Goal: Task Accomplishment & Management: Complete application form

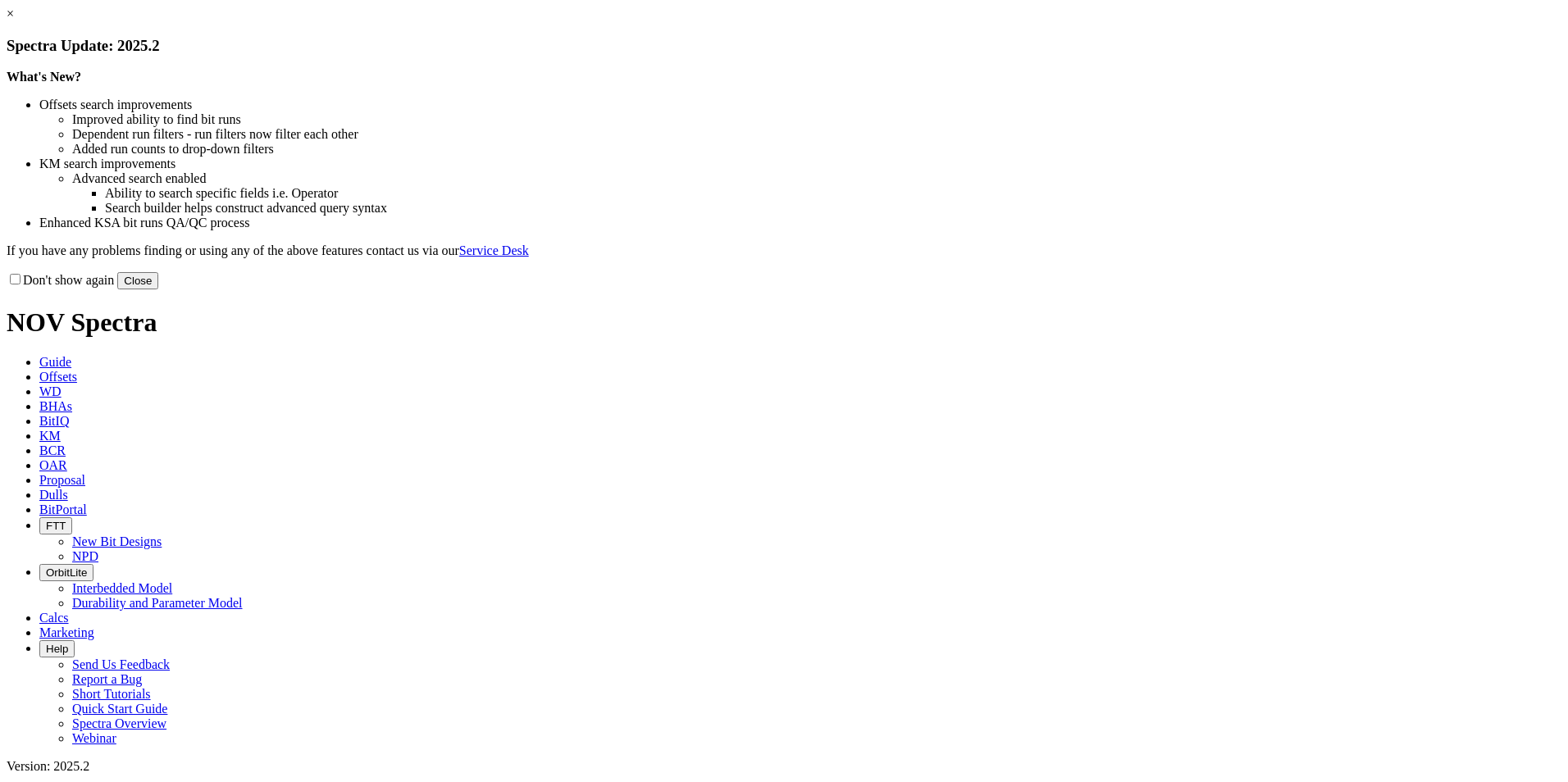
click at [159, 290] on button "Close" at bounding box center [137, 281] width 41 height 17
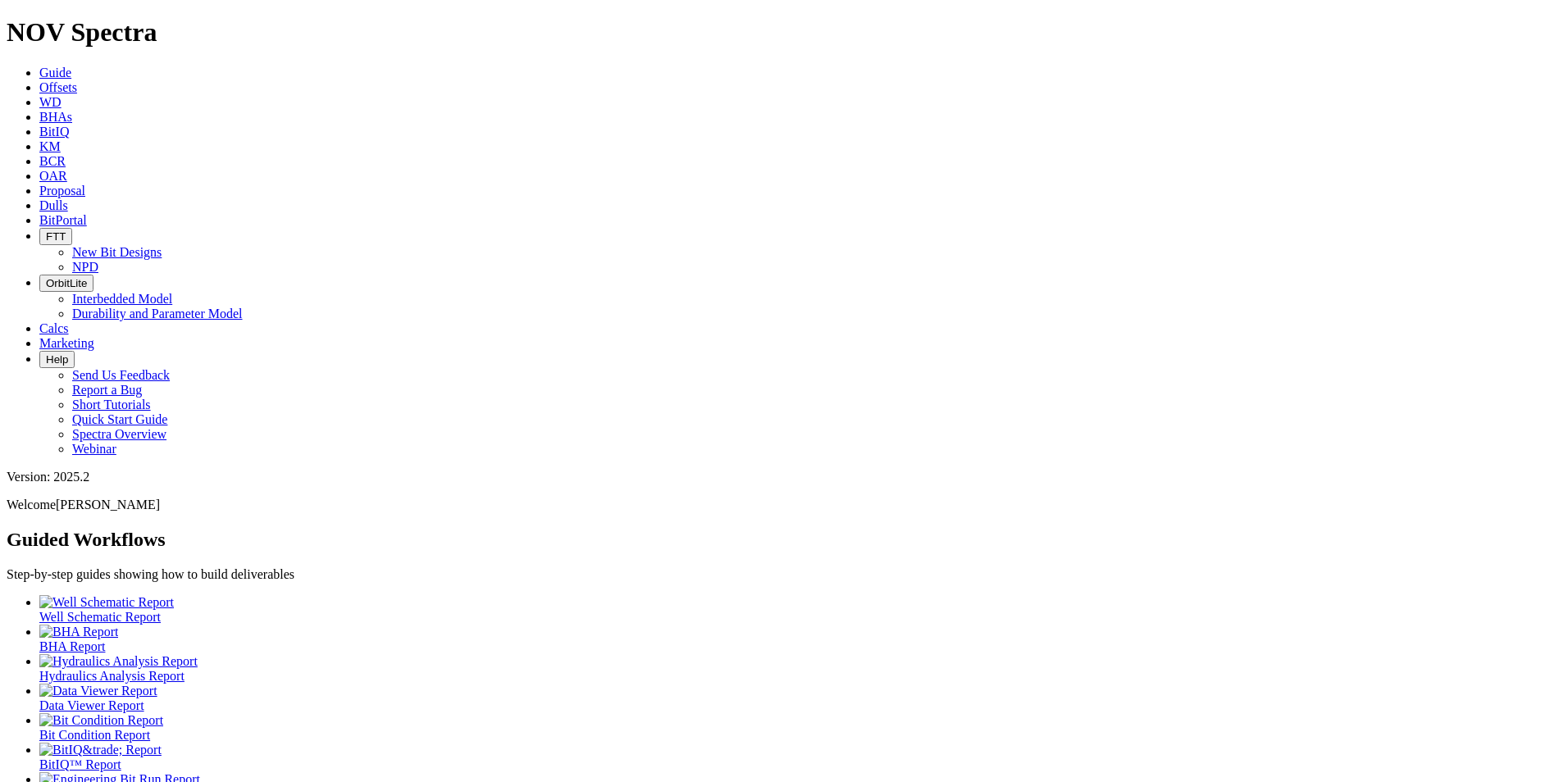
click at [39, 183] on icon at bounding box center [39, 190] width 0 height 14
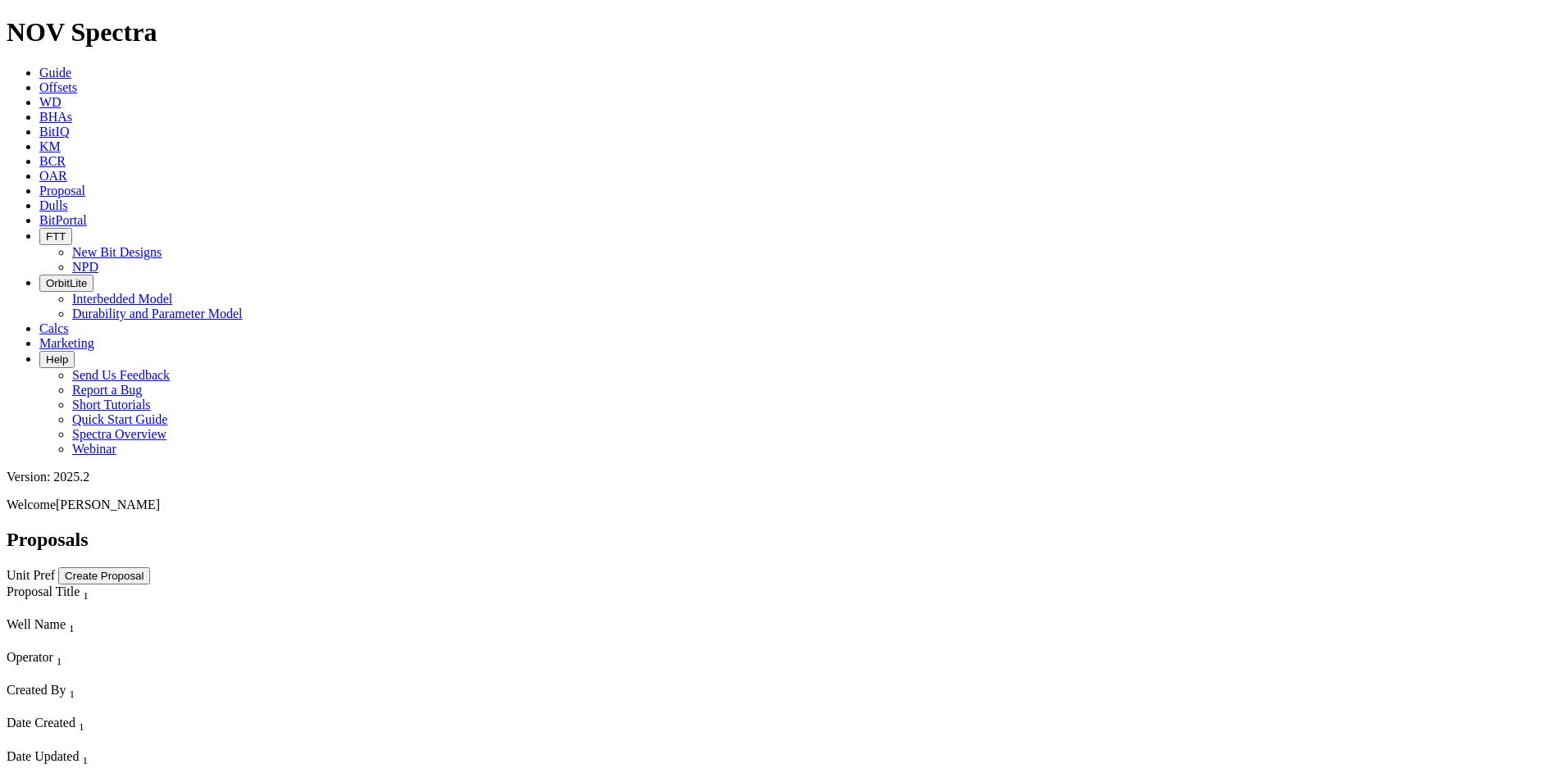
click at [150, 567] on button "Create Proposal" at bounding box center [104, 575] width 92 height 17
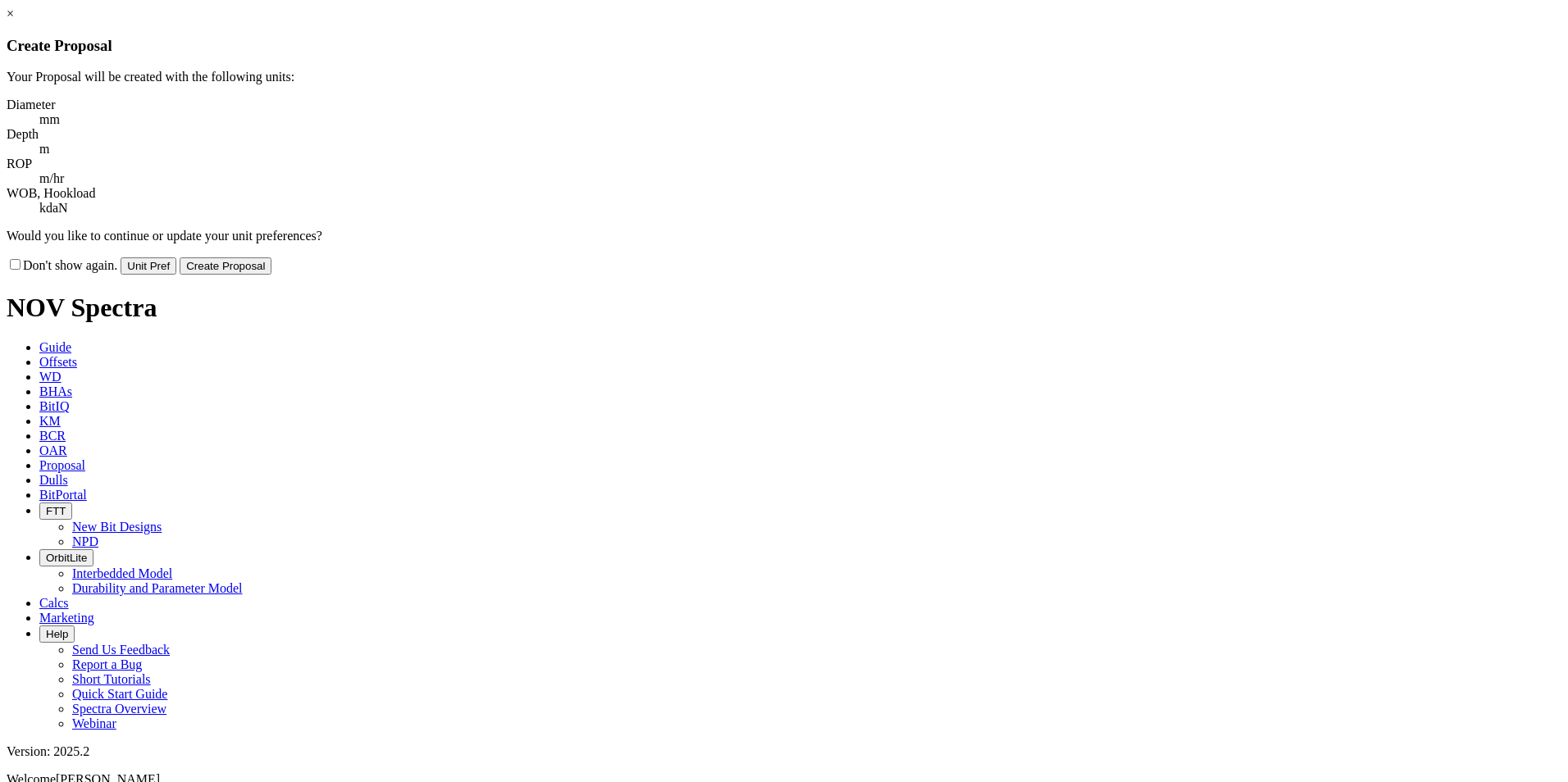
click at [272, 257] on button "Create Proposal" at bounding box center [225, 266] width 92 height 17
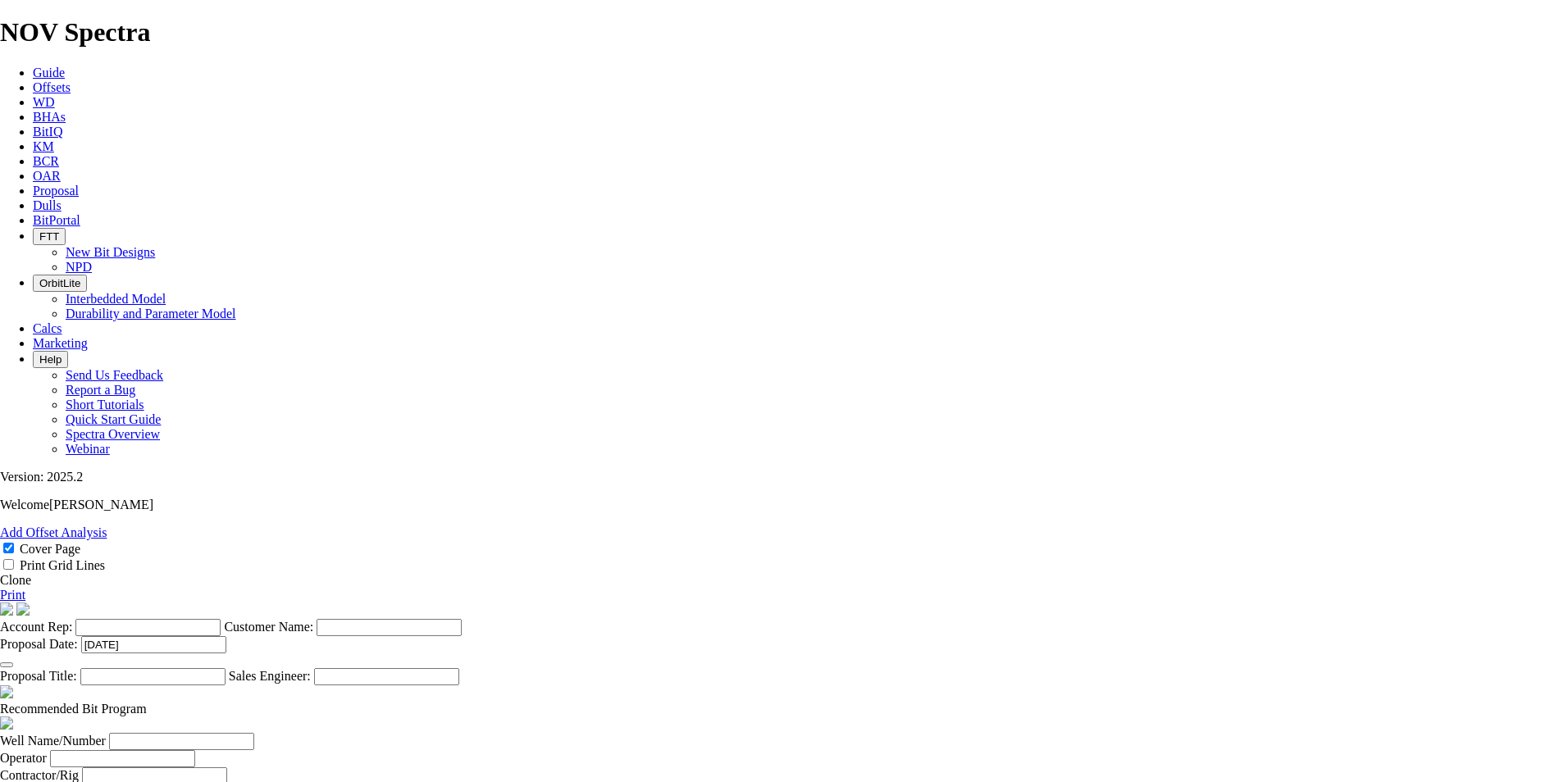
scroll to position [472, 0]
select select "string:Redline"
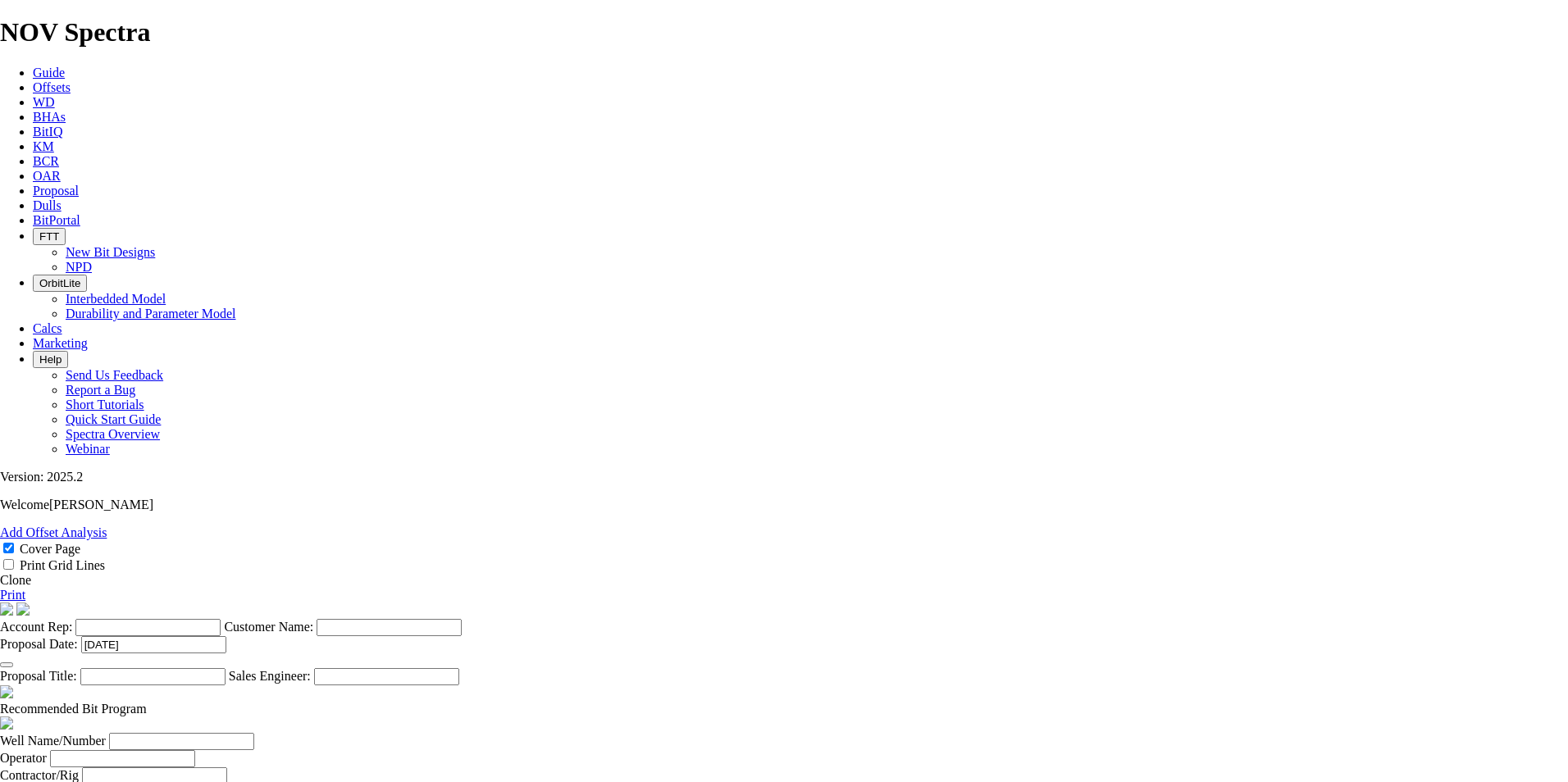
checkbox input "false"
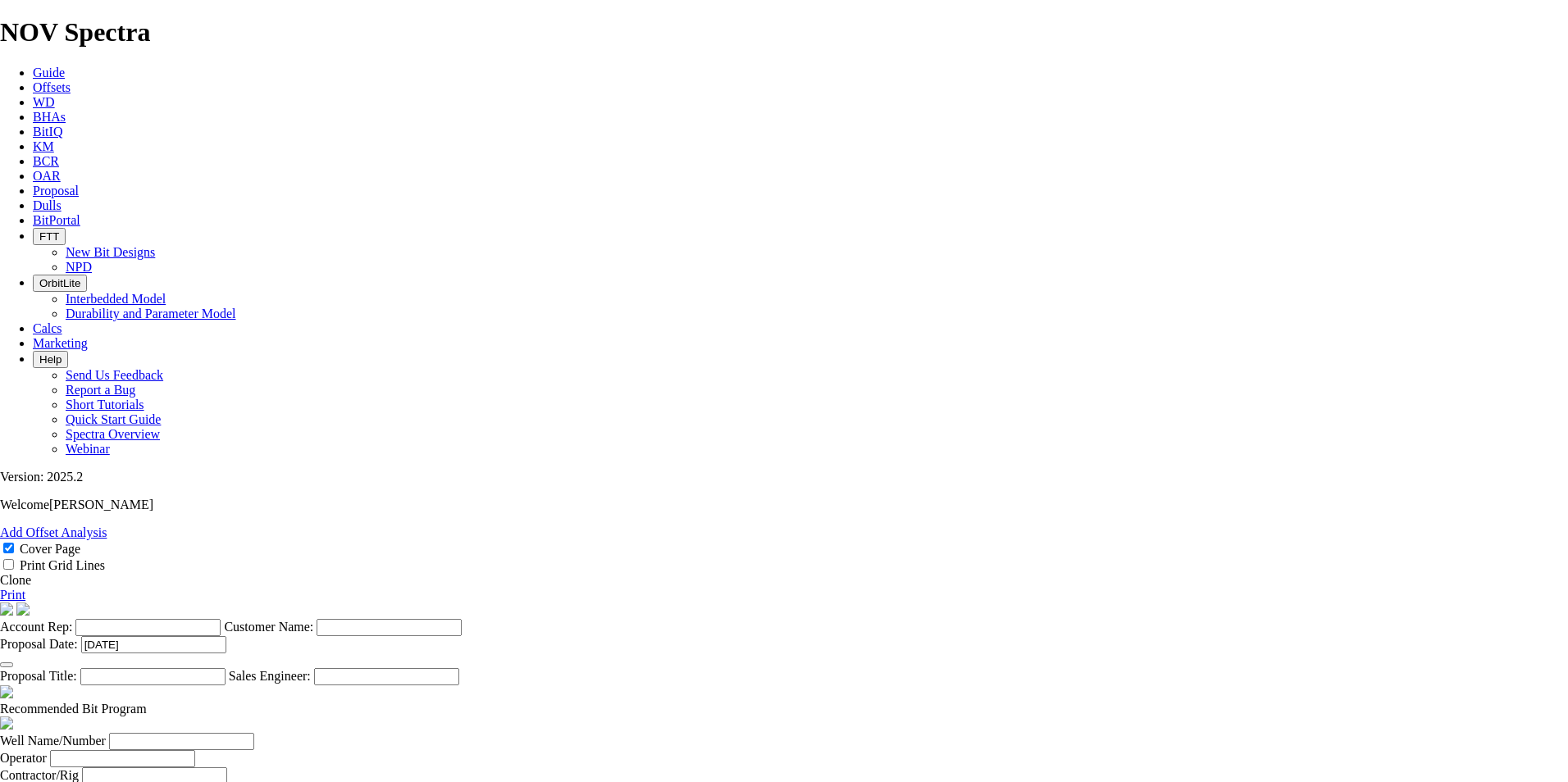
checkbox input "false"
drag, startPoint x: 829, startPoint y: 618, endPoint x: 830, endPoint y: 633, distance: 15.0
checkbox input "false"
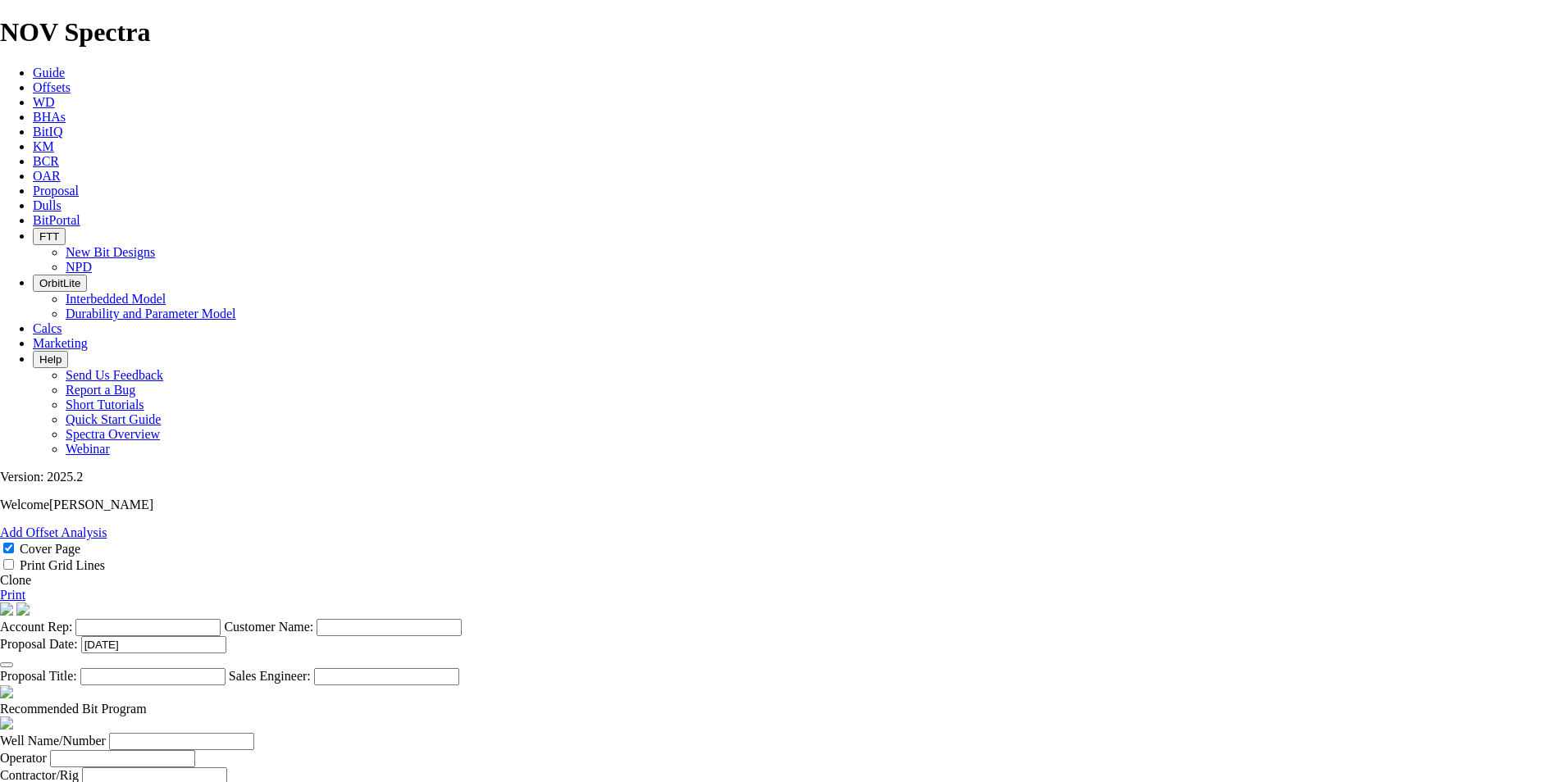
checkbox input "false"
click at [753, 603] on section "Account Rep: Customer Name: Proposal Date: [DATE] Proposal Title: Sales Enginee…" at bounding box center [784, 644] width 1568 height 83
click at [221, 618] on input "Account Rep:" at bounding box center [148, 627] width 145 height 17
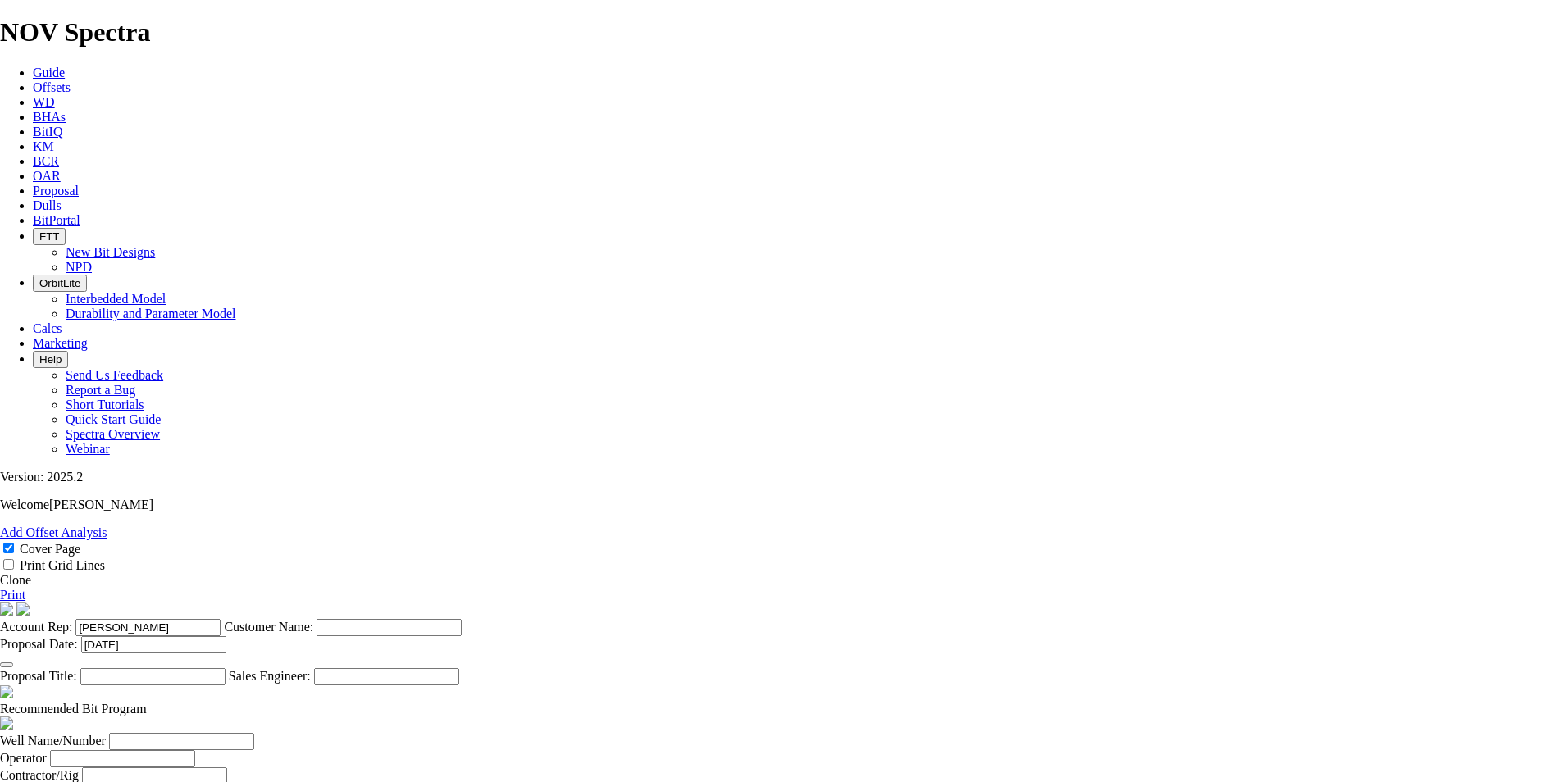
type input "[PERSON_NAME]"
type input "ENBRIDGE"
drag, startPoint x: 850, startPoint y: 361, endPoint x: 768, endPoint y: 359, distance: 82.0
click at [226, 668] on input "[GEOGRAPHIC_DATA] 01-19-055-22W4" at bounding box center [153, 677] width 145 height 17
type input "[GEOGRAPHIC_DATA] 01-19-055-22W4"
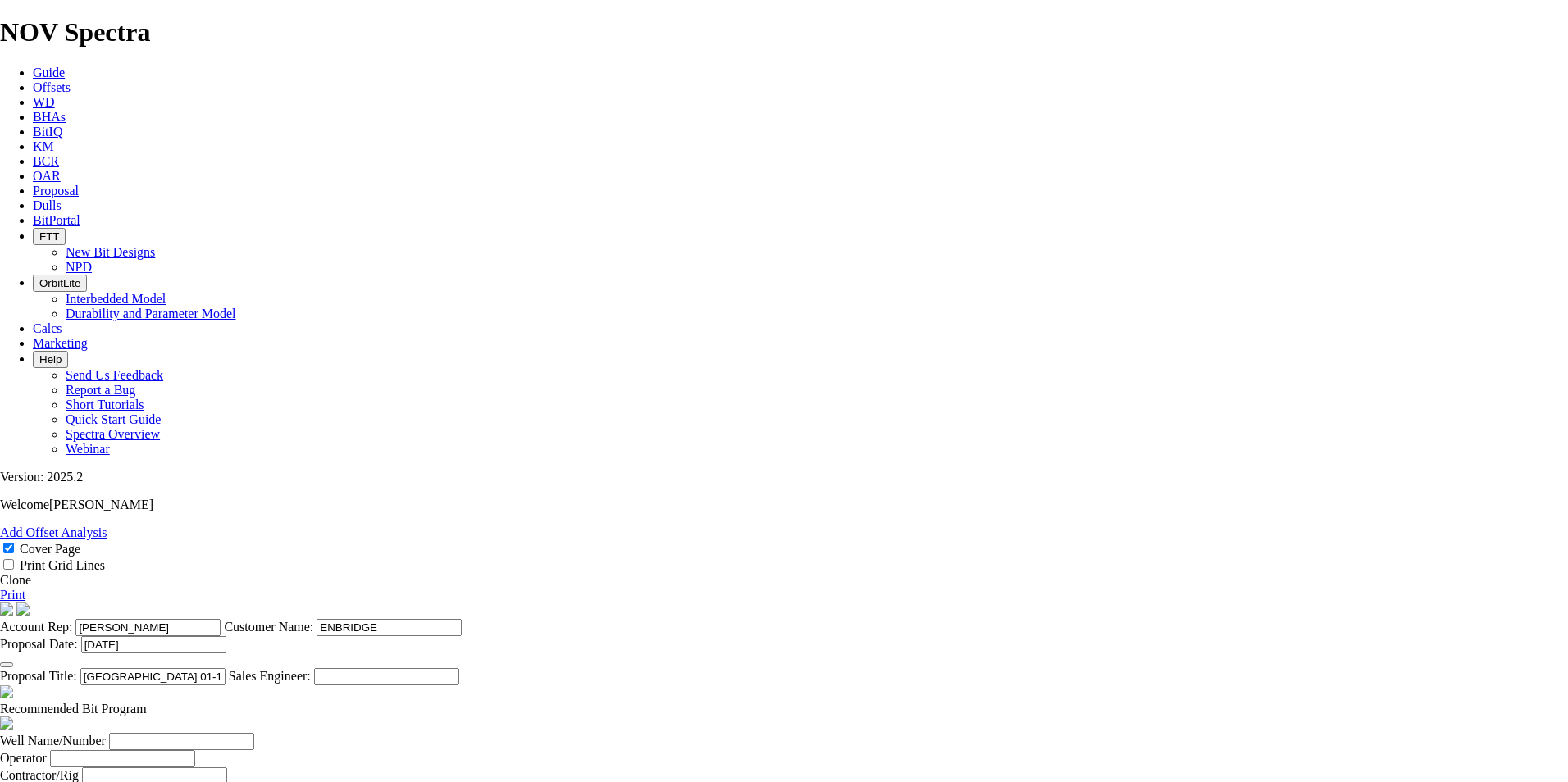
click at [254, 733] on input "Well Name/Number" at bounding box center [181, 741] width 145 height 17
paste input "01-19-055-22W4"
type input "01-19-055-22W4"
type input "ENBRIDGE"
type input "[PERSON_NAME]"
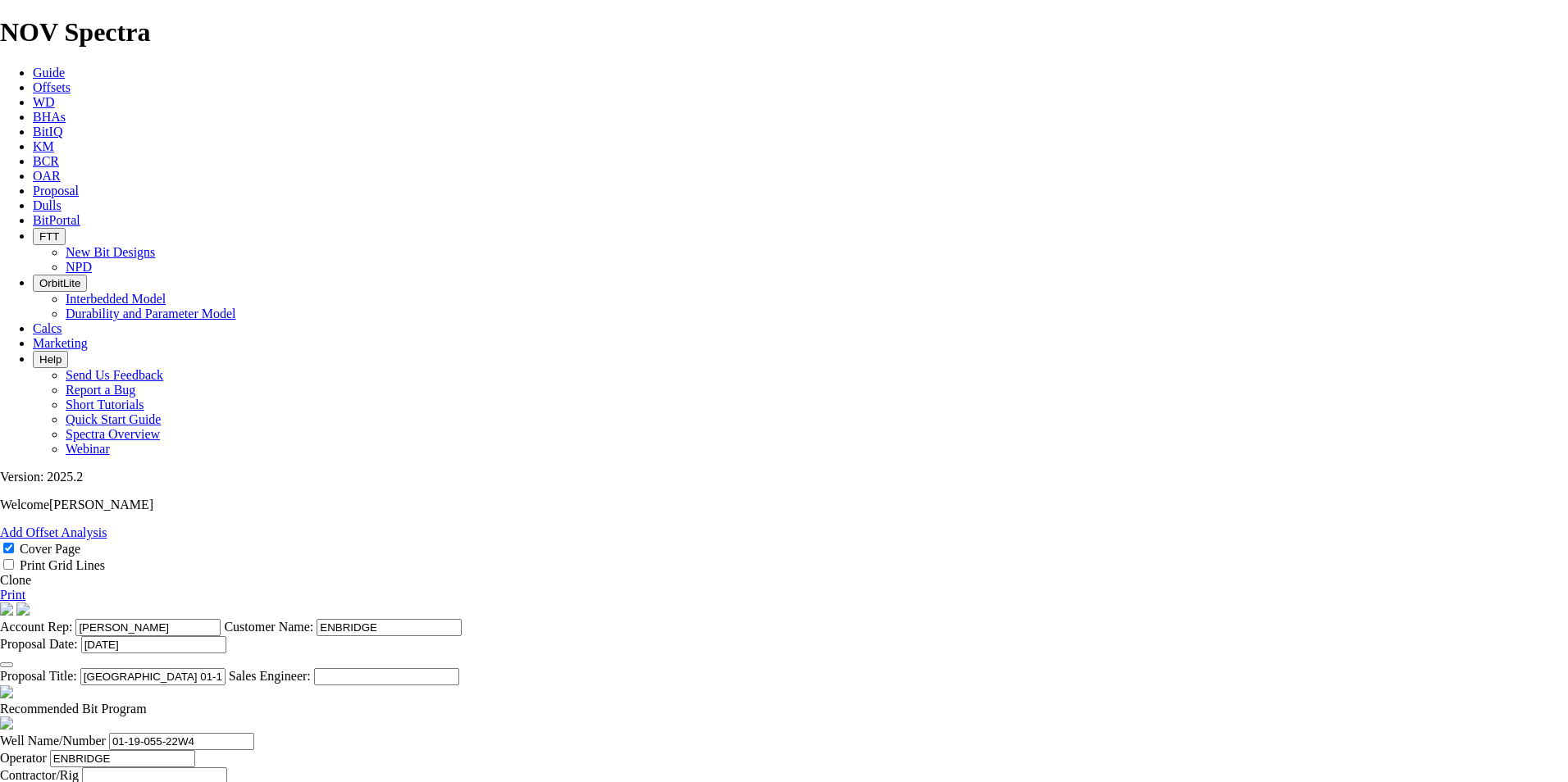
select select "field"
type input "[GEOGRAPHIC_DATA]."
select select "location"
type input "01-19-055-22W4"
select select "province"
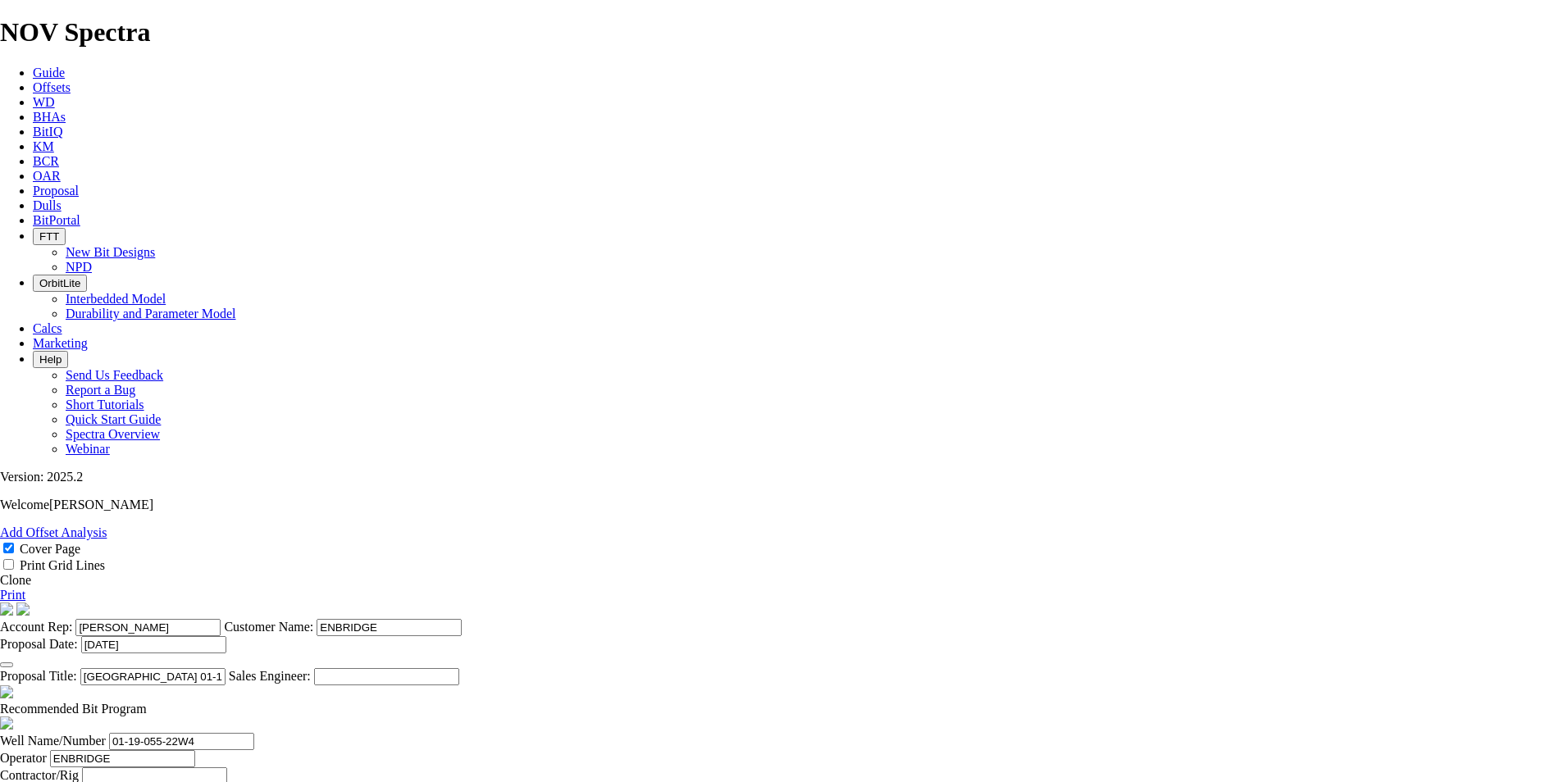
type input "[GEOGRAPHIC_DATA]"
type input "[PERSON_NAME]"
type input "[PHONE_NUMBER]"
type input "5415"
type input "[PERSON_NAME]"
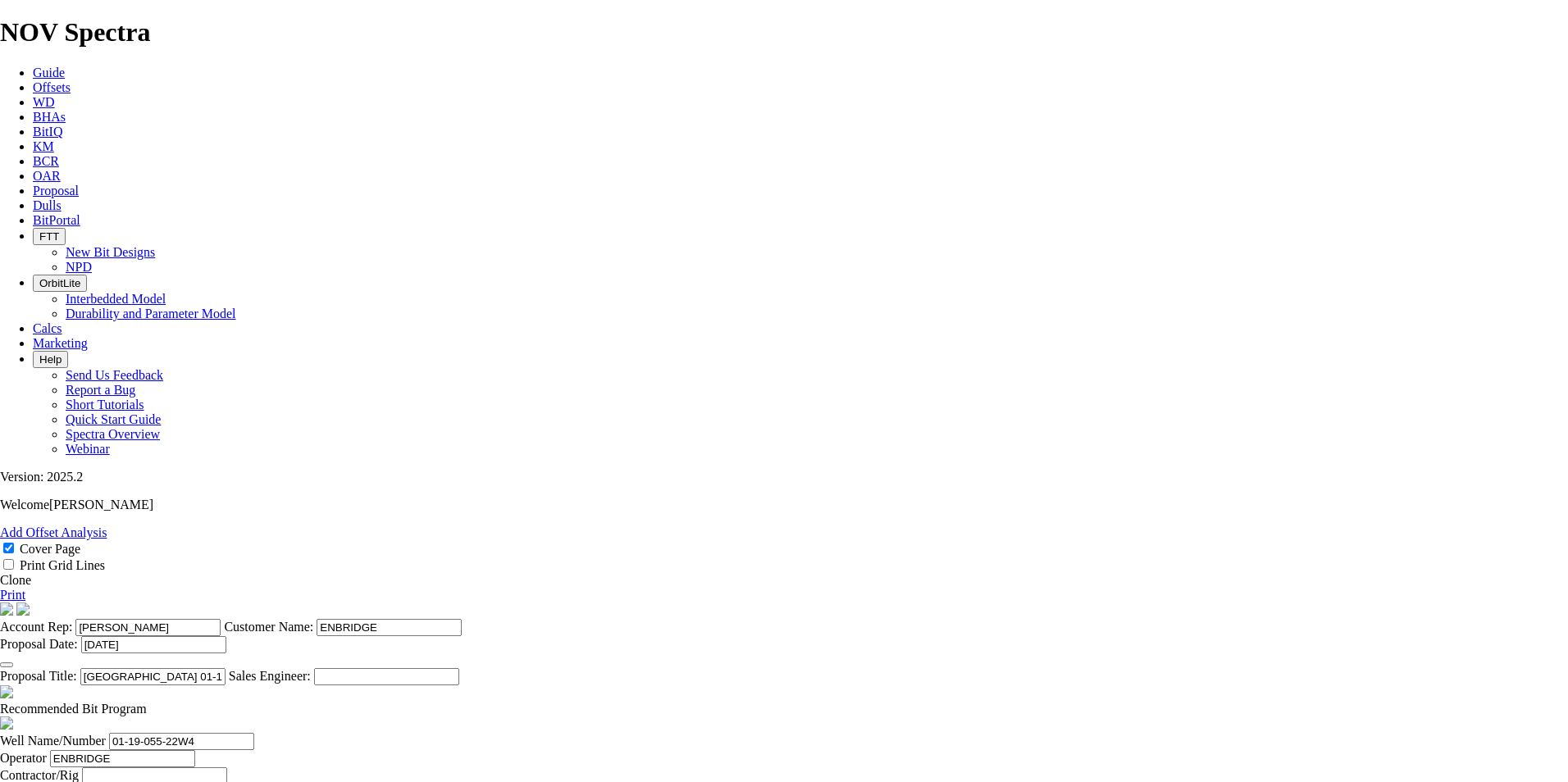
type input "[PHONE_NUMBER]"
type input "[DATE]"
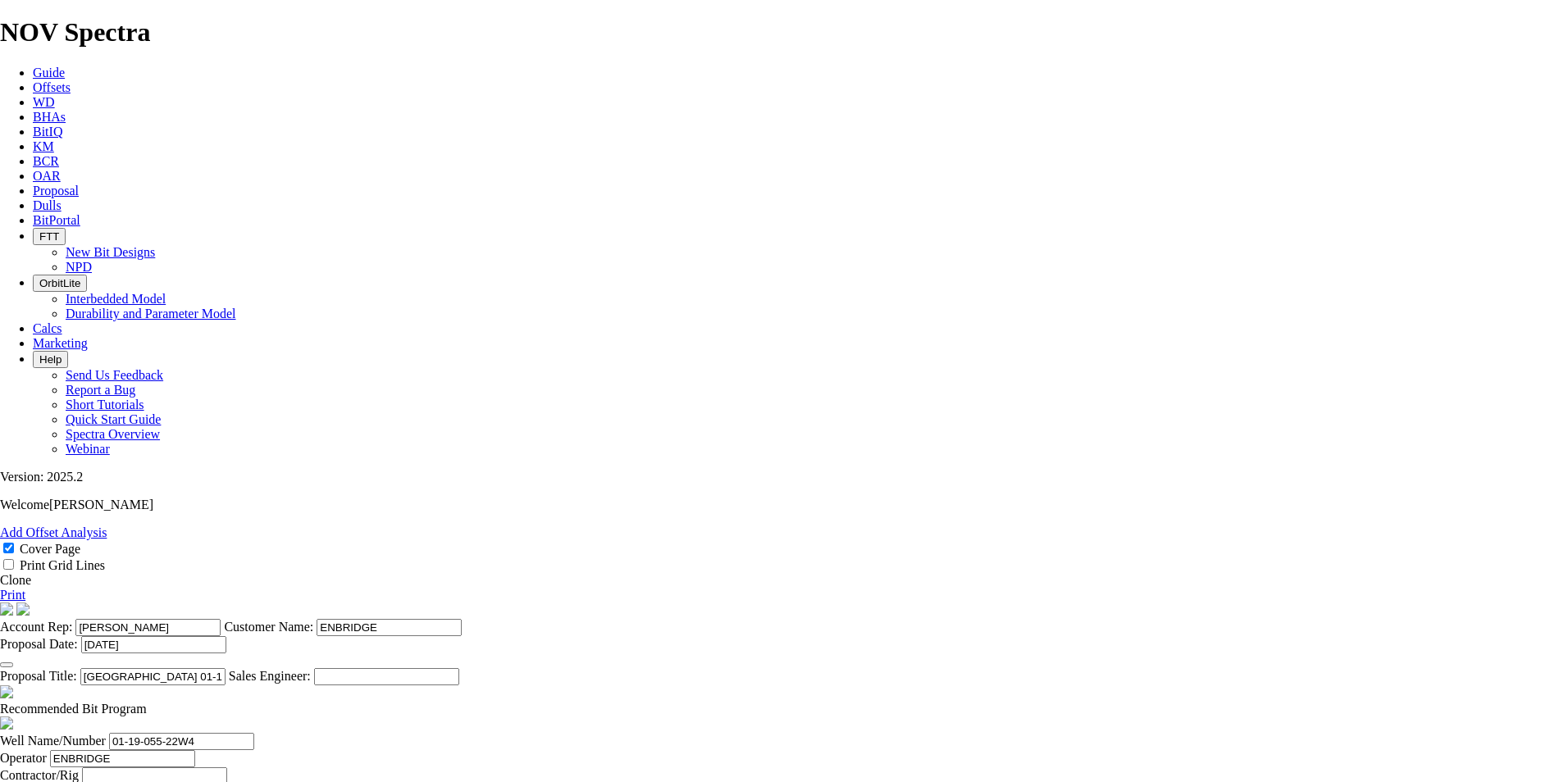
type input "3"
type input "1"
type input "311.2"
type input "NO BID"
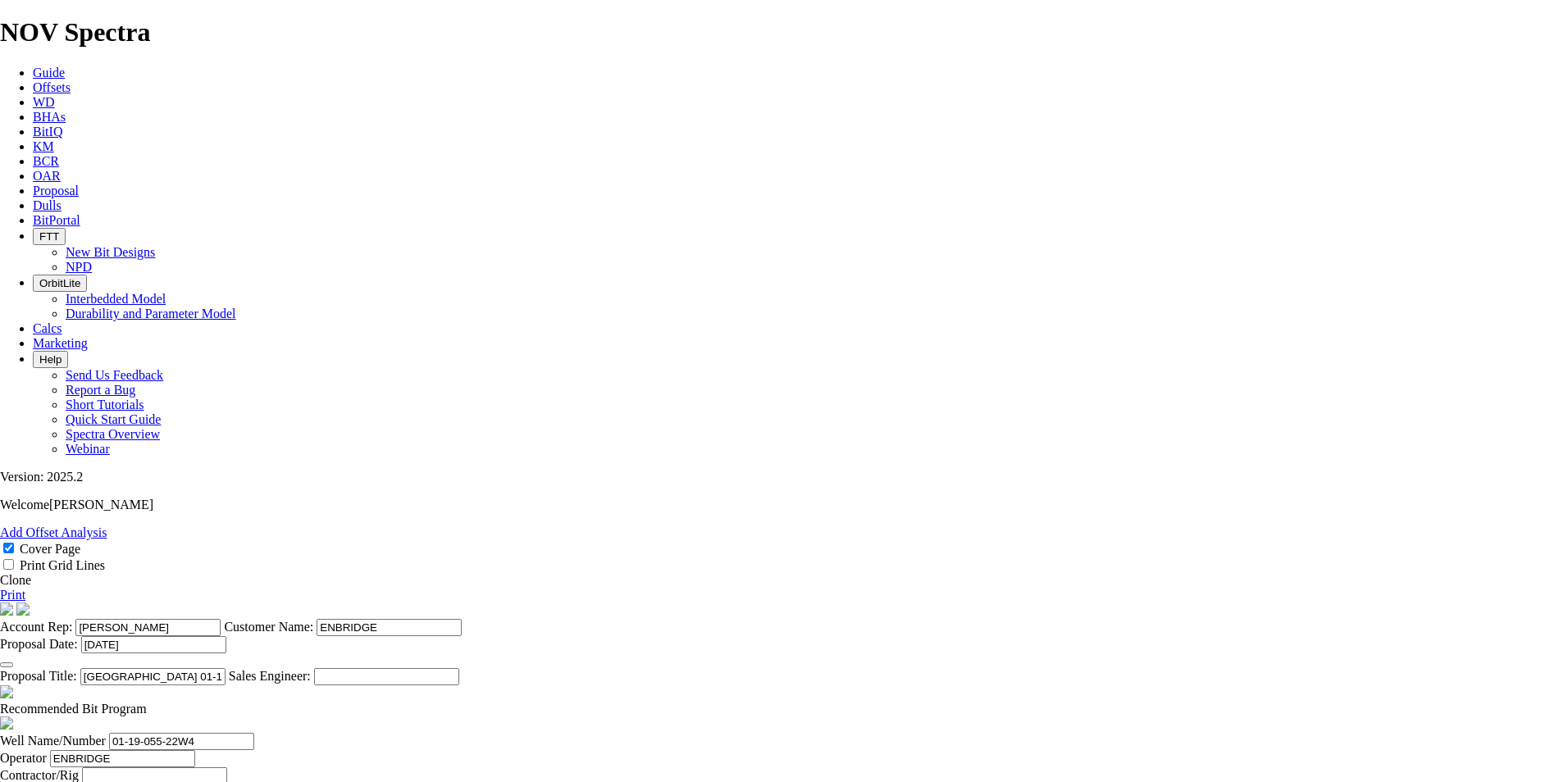
type input "440"
type input "5"
type input "88"
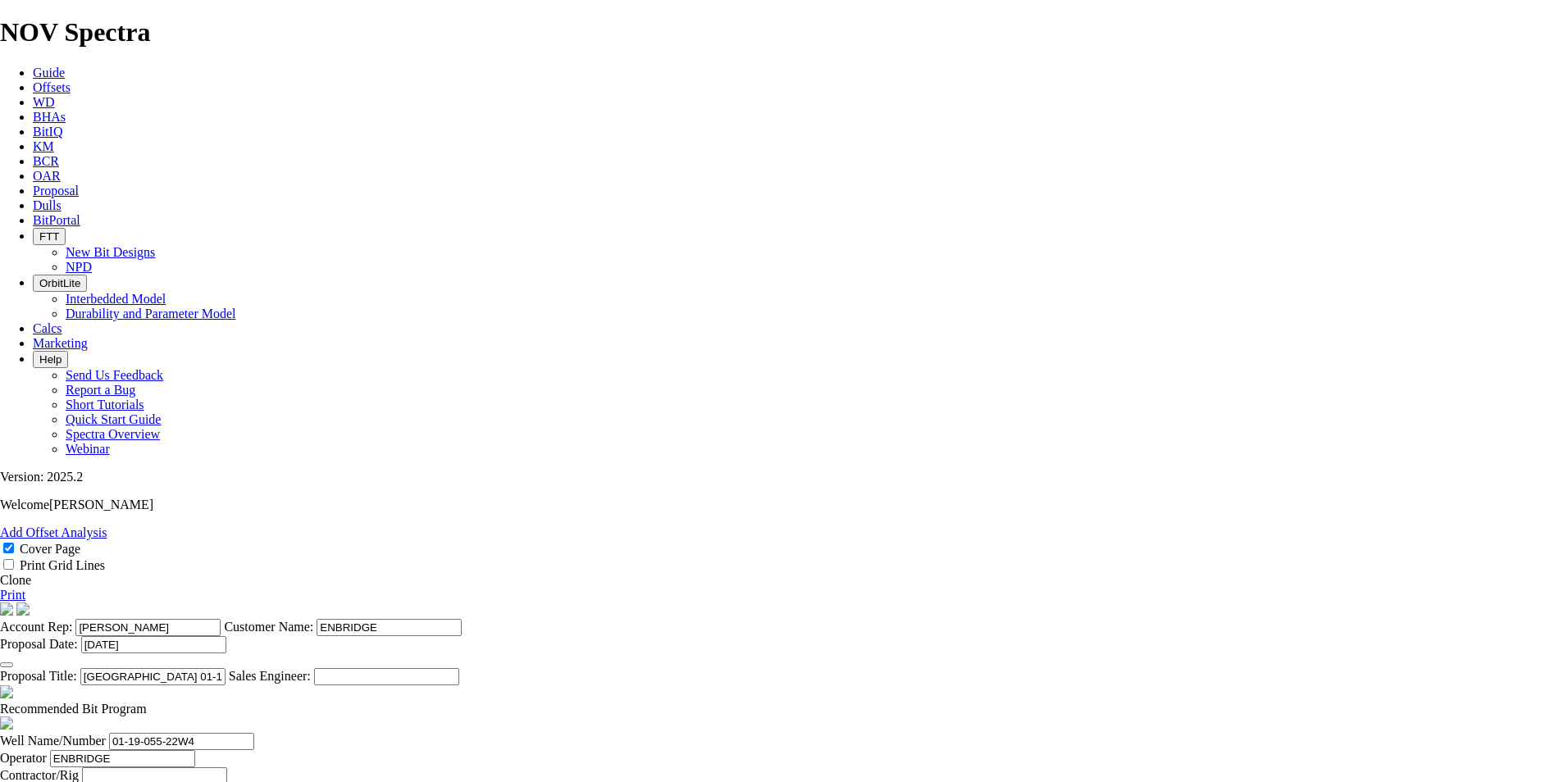
type input "2"
type input "222.3"
type input "TKC66-BD1"
type input "19500"
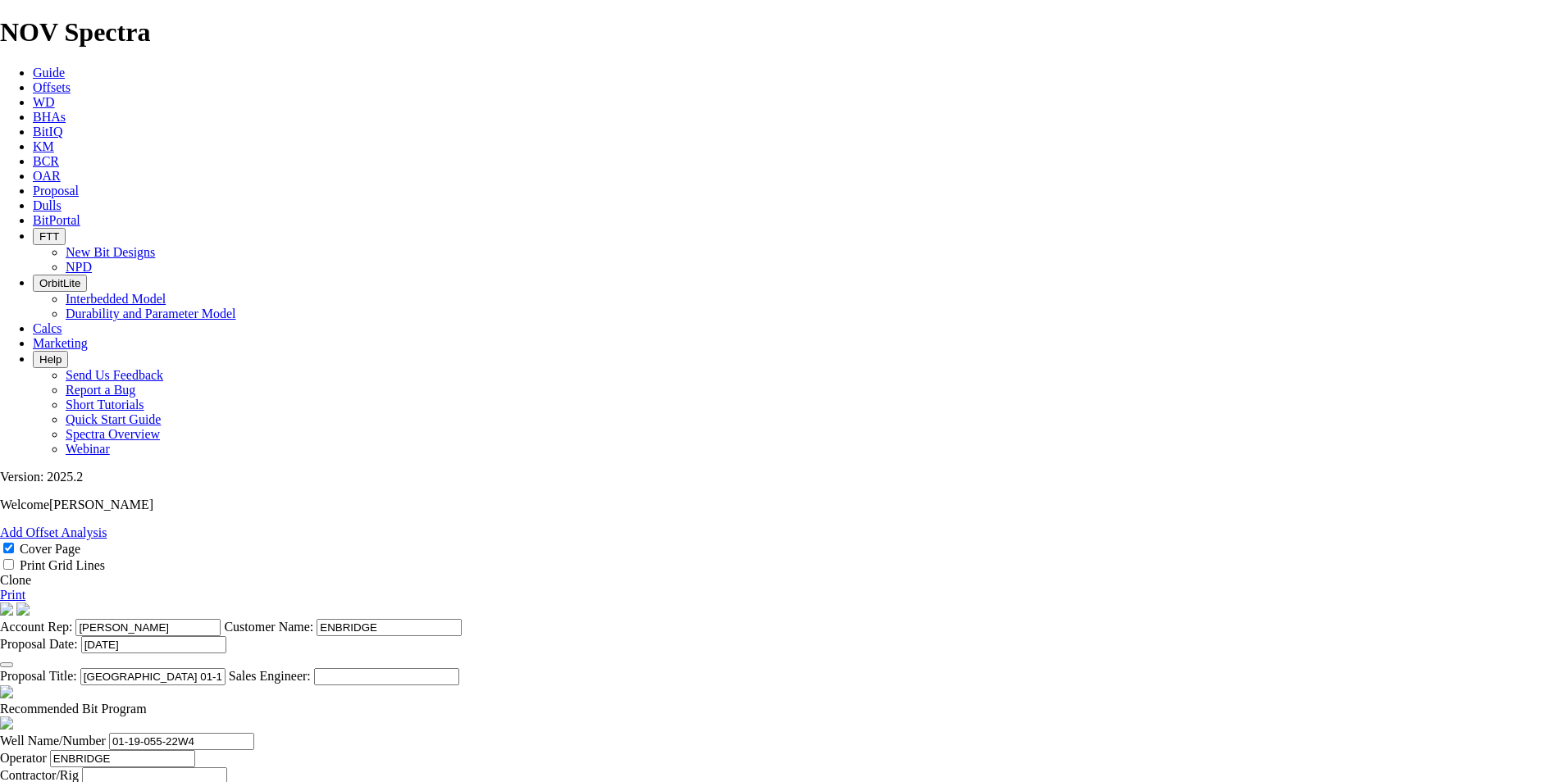
type input "28750"
type input "3"
type input "158.8"
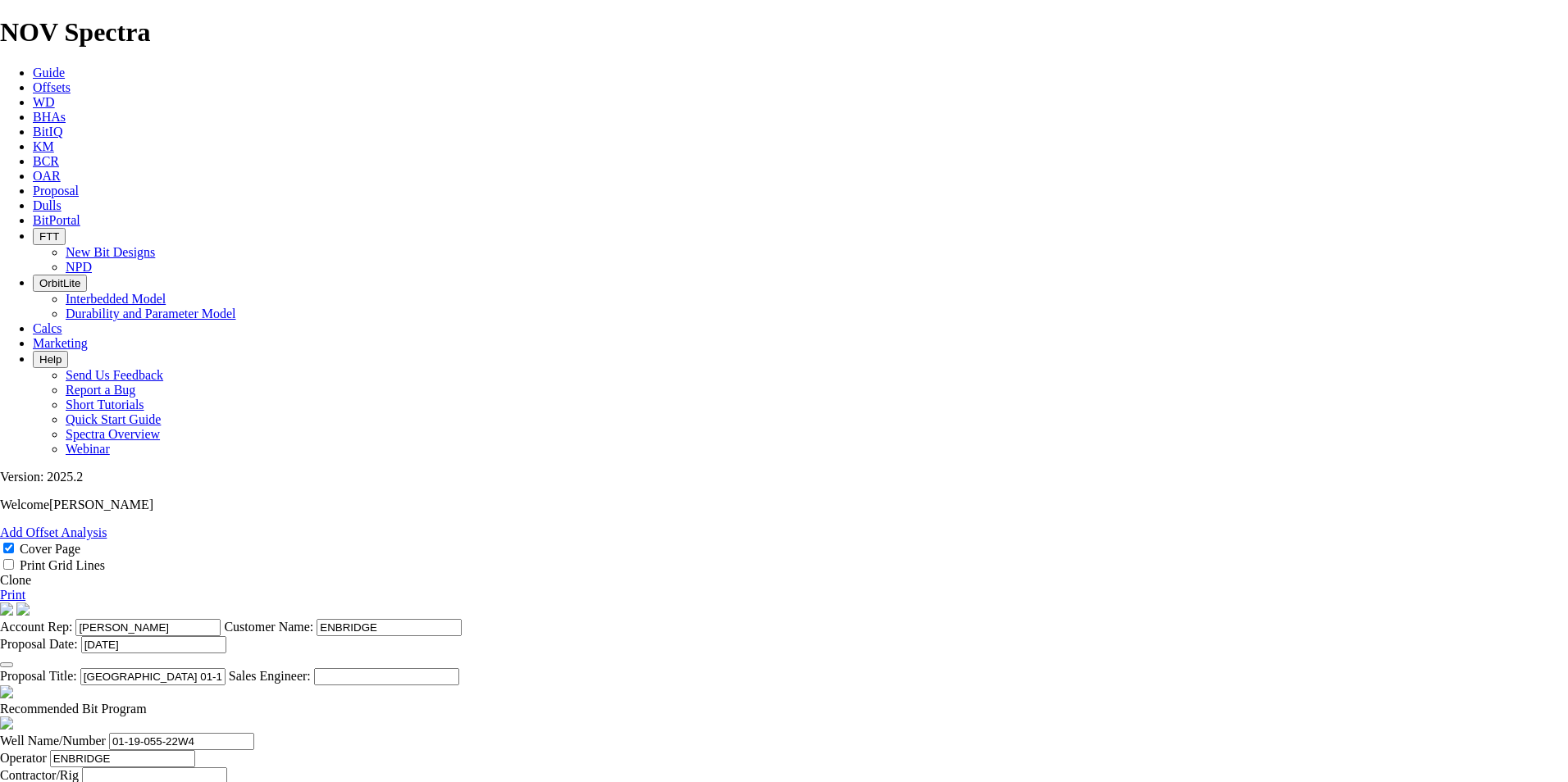
type input "TK"
type input "155.6"
type input "TK63-U1"
type input "2070"
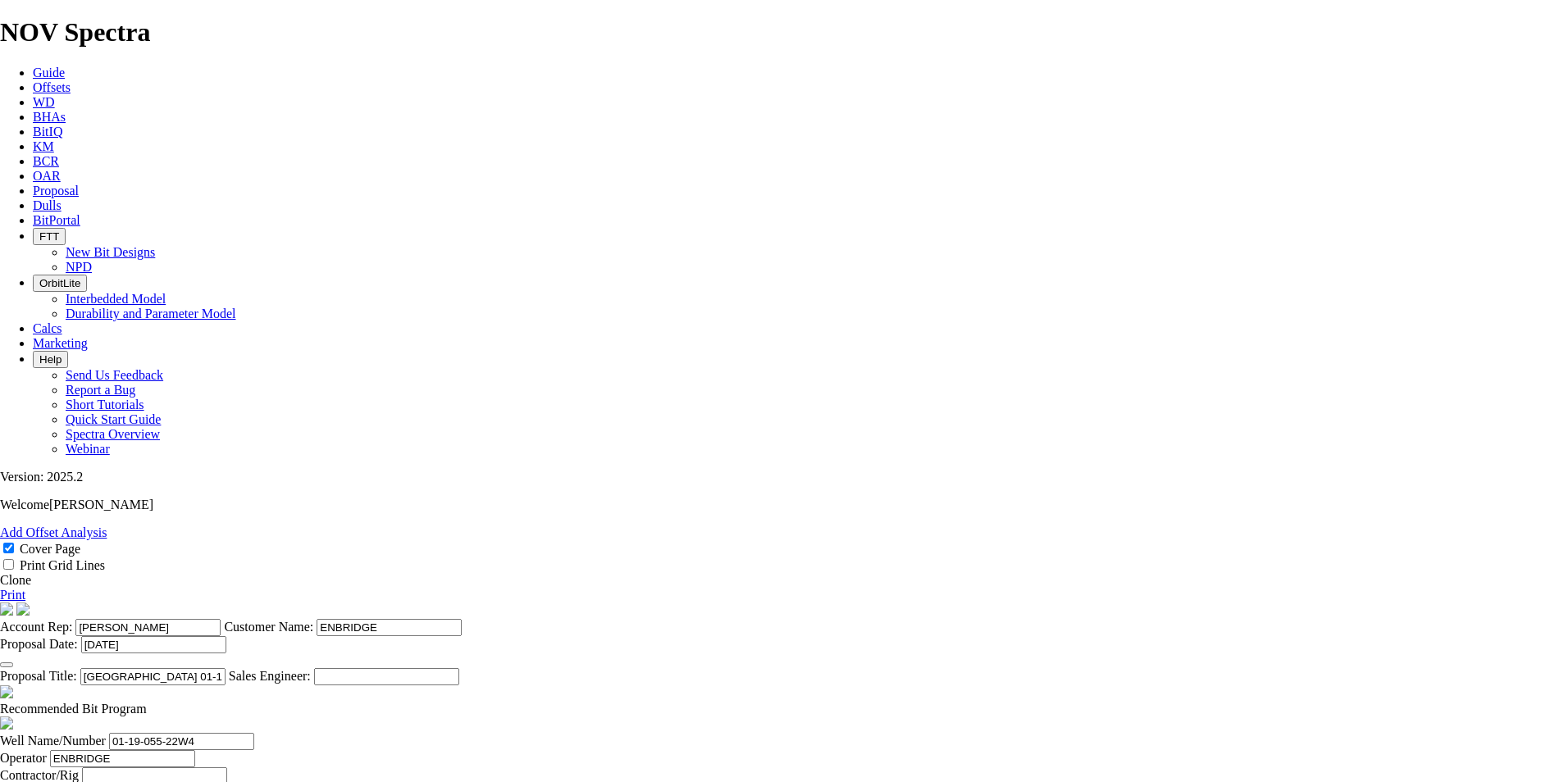
type input "1630"
type input "2320"
type input "250"
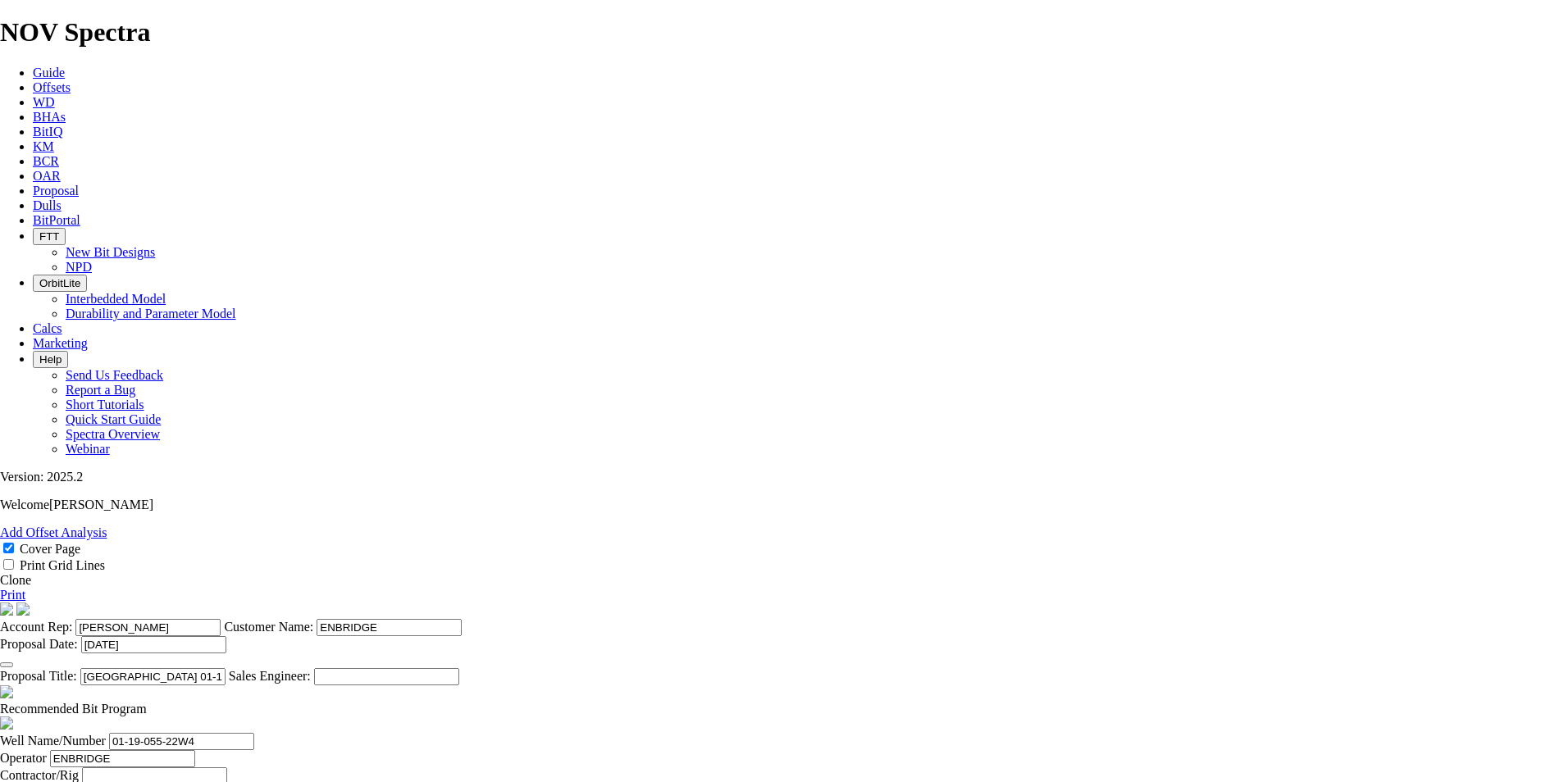
type input "40"
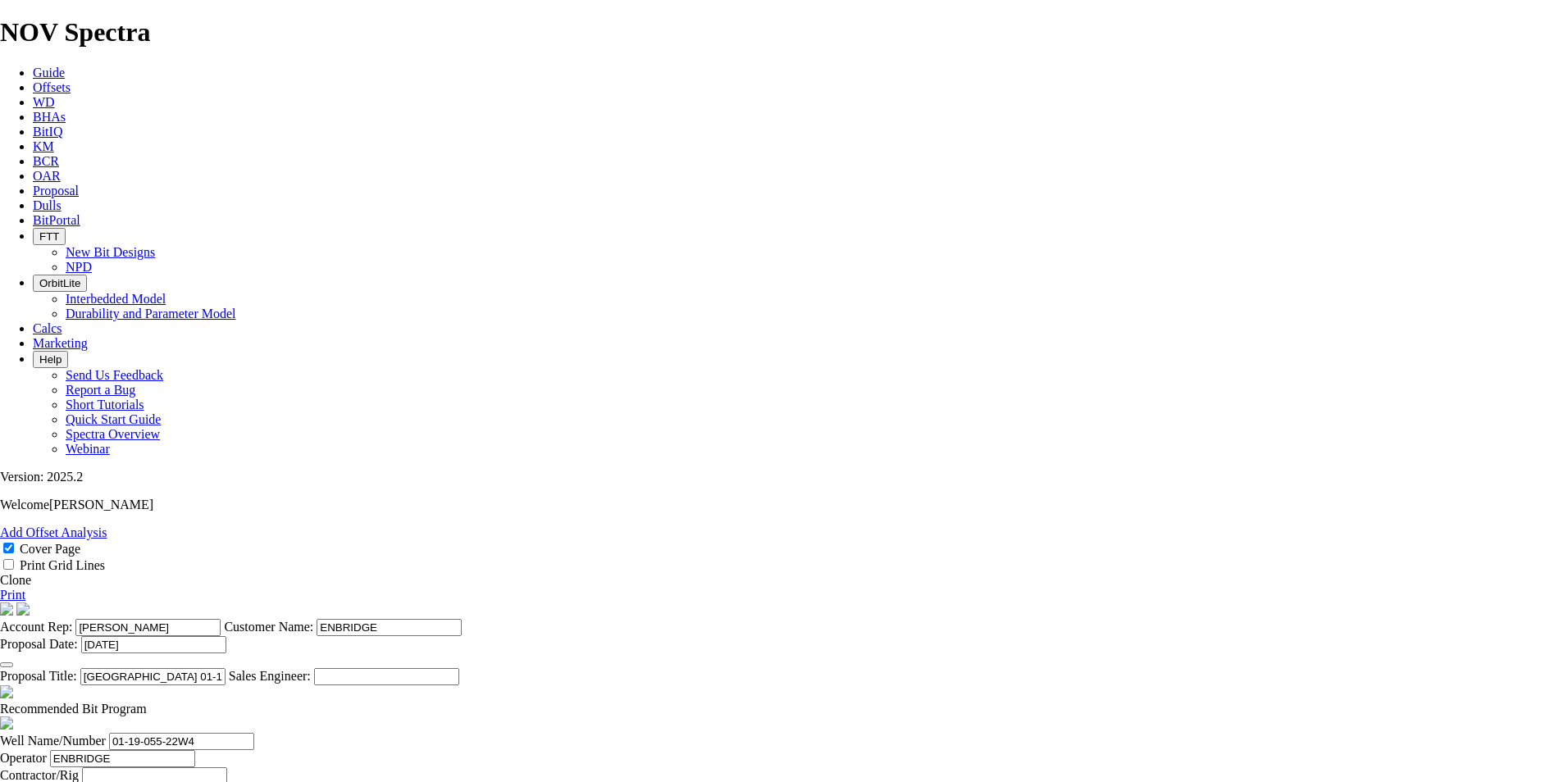
type input "20"
type input "40.75"
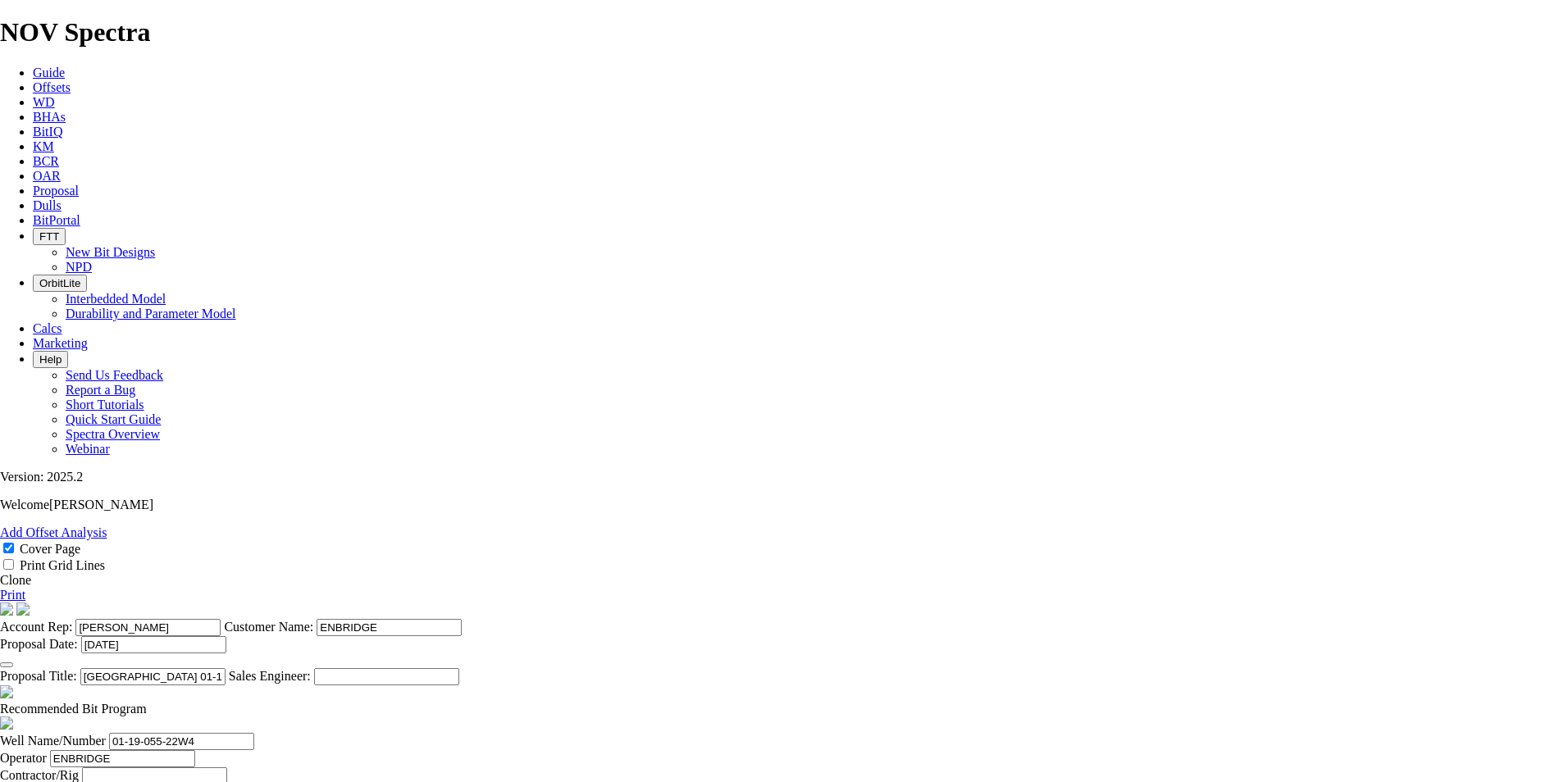
type input "12.5"
type input "13500"
type input "23000"
click at [26, 588] on link "Print" at bounding box center [12, 594] width 26 height 14
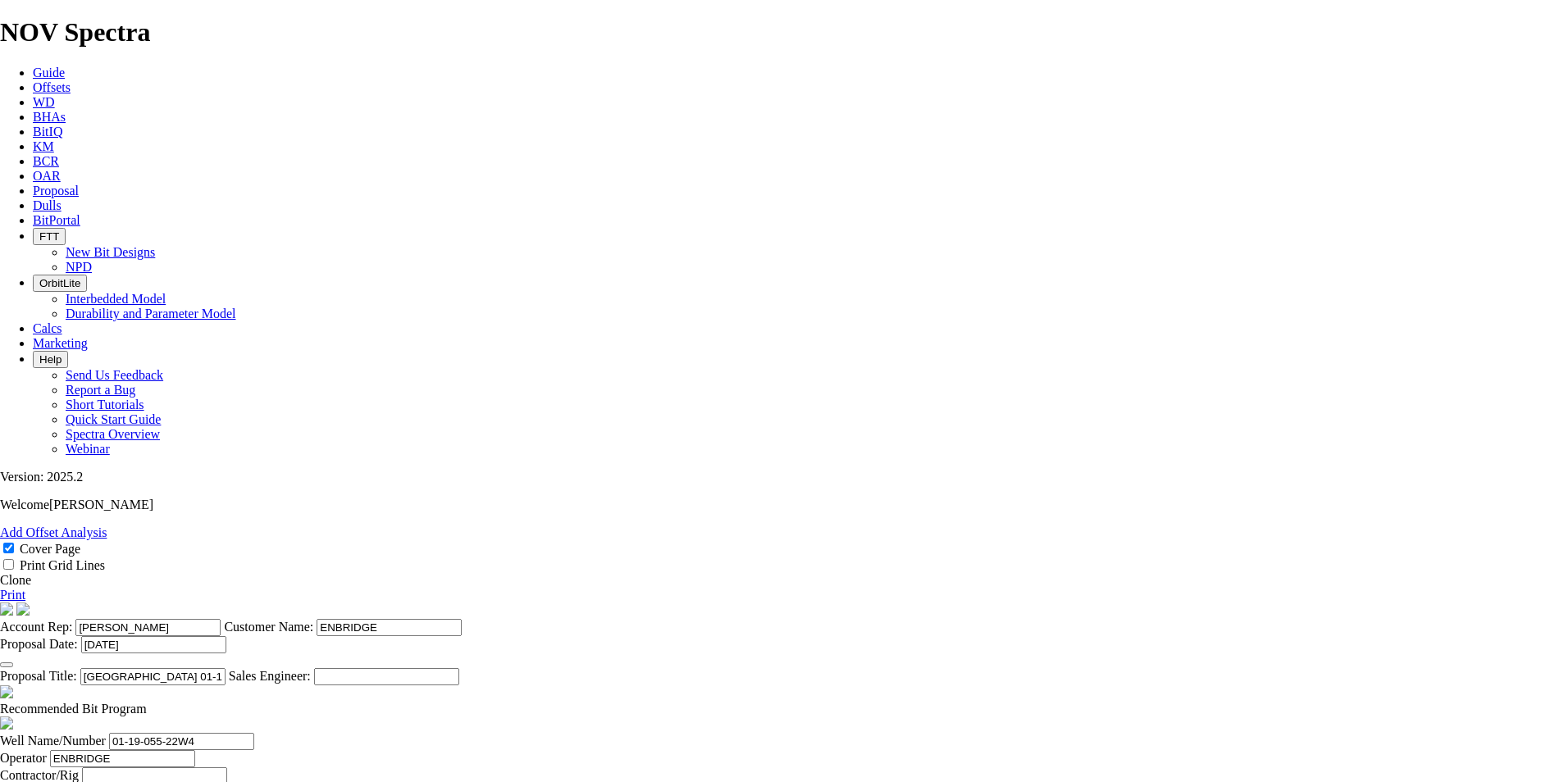
scroll to position [516, 0]
type textarea "m"
type textarea "MAY REQUIRE MULTIPLE BITS TO COMPLETE THE INTERMEDIATE SECTION."
click at [26, 588] on link "Print" at bounding box center [12, 594] width 26 height 14
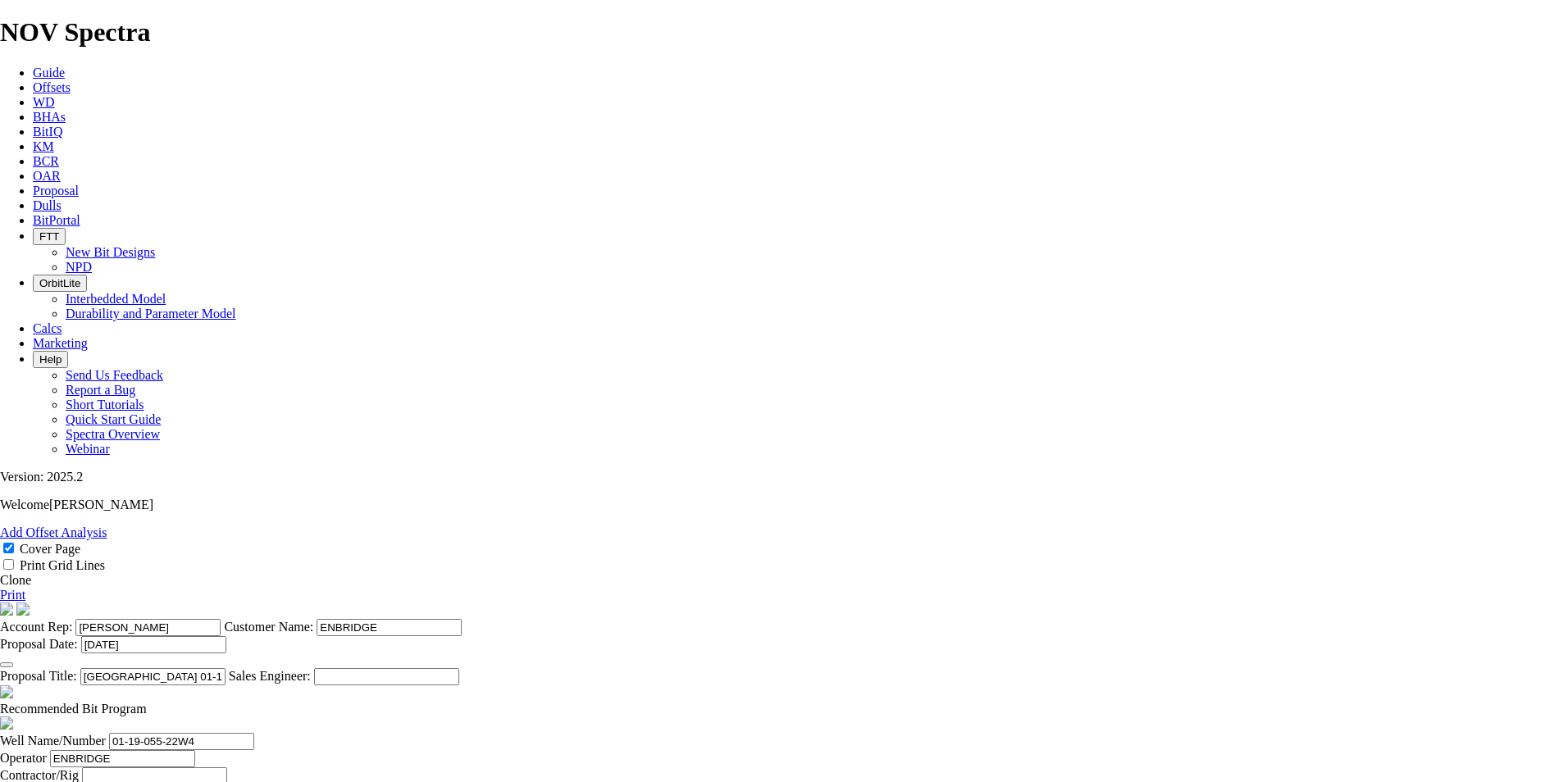
scroll to position [688, 0]
